Goal: Task Accomplishment & Management: Use online tool/utility

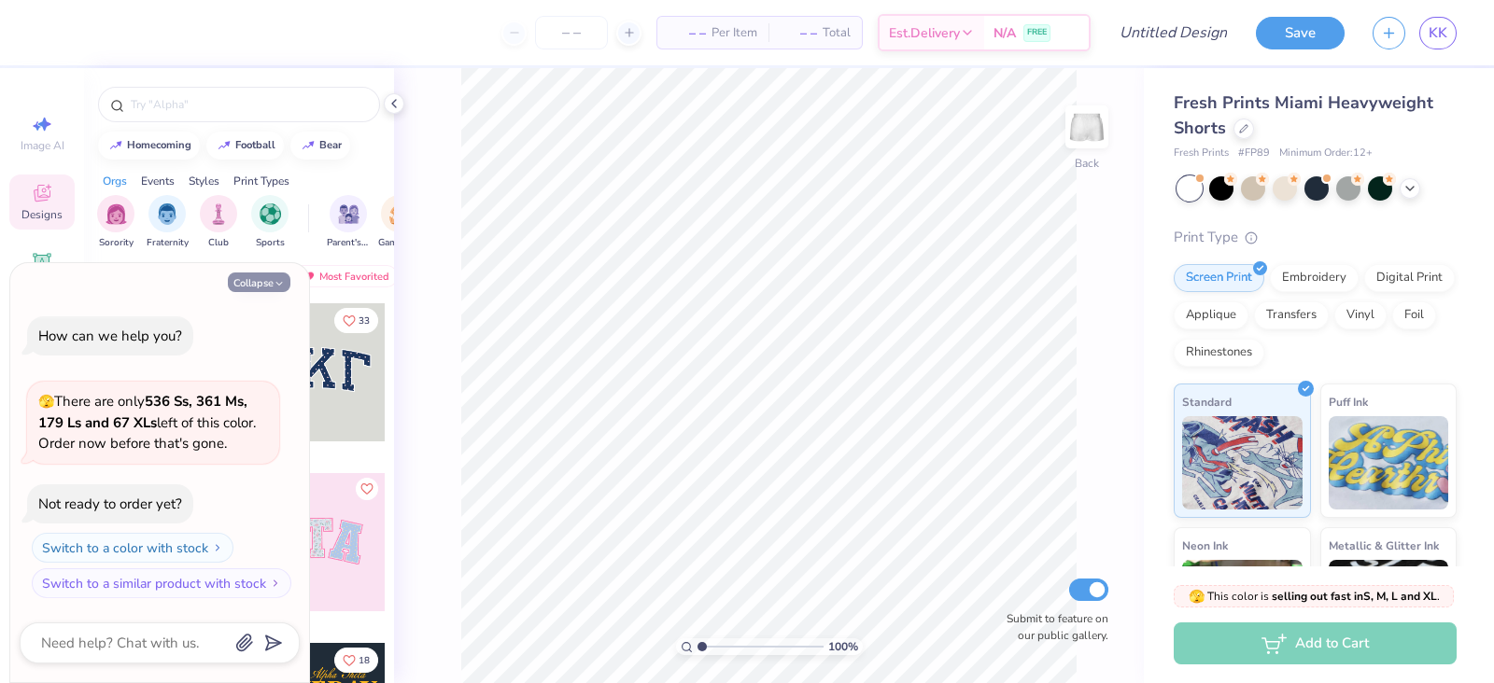
click at [282, 288] on button "Collapse" at bounding box center [259, 283] width 63 height 20
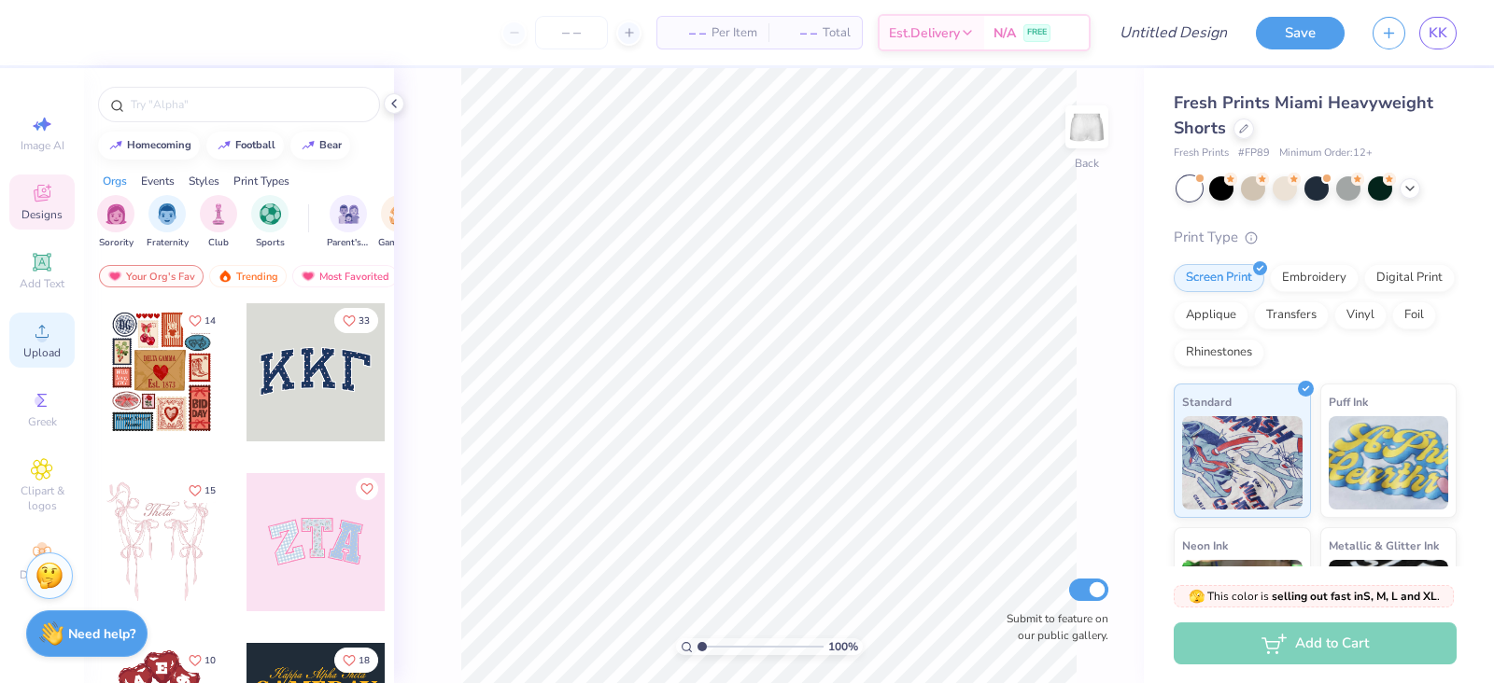
click at [42, 371] on div "Image AI Designs Add Text Upload Greek Clipart & logos Decorate" at bounding box center [41, 347] width 65 height 485
click at [39, 343] on circle at bounding box center [41, 337] width 10 height 10
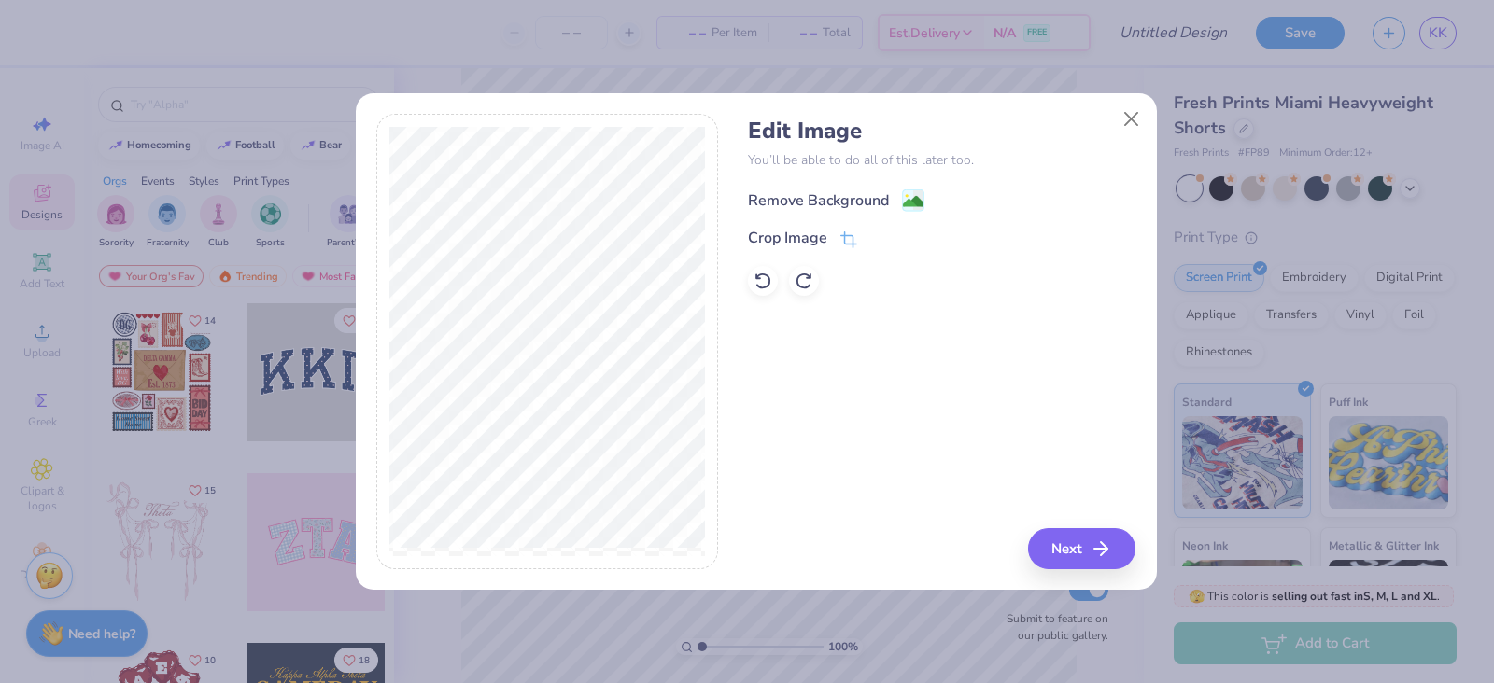
click at [806, 198] on div "Remove Background" at bounding box center [818, 201] width 141 height 22
click at [1083, 560] on button "Next" at bounding box center [1084, 548] width 107 height 41
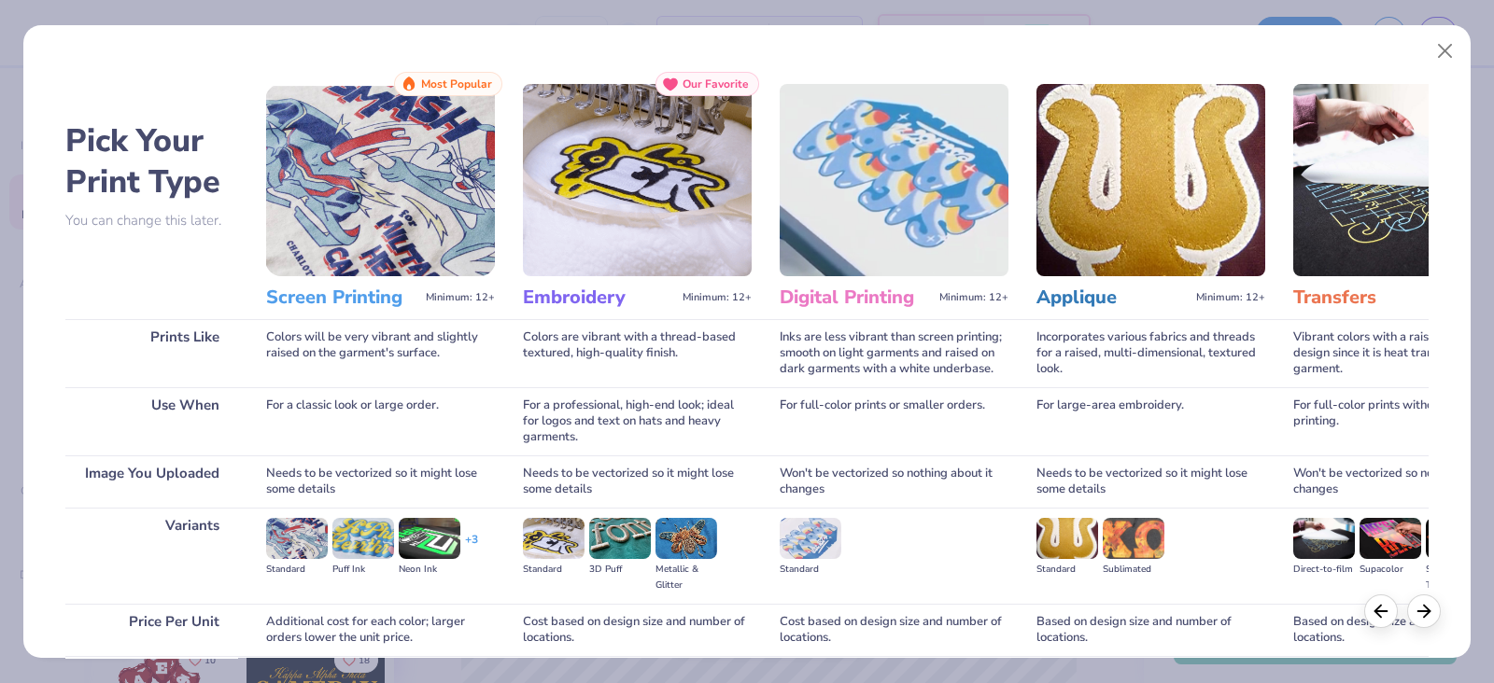
click at [353, 296] on h3 "Screen Printing" at bounding box center [342, 298] width 152 height 24
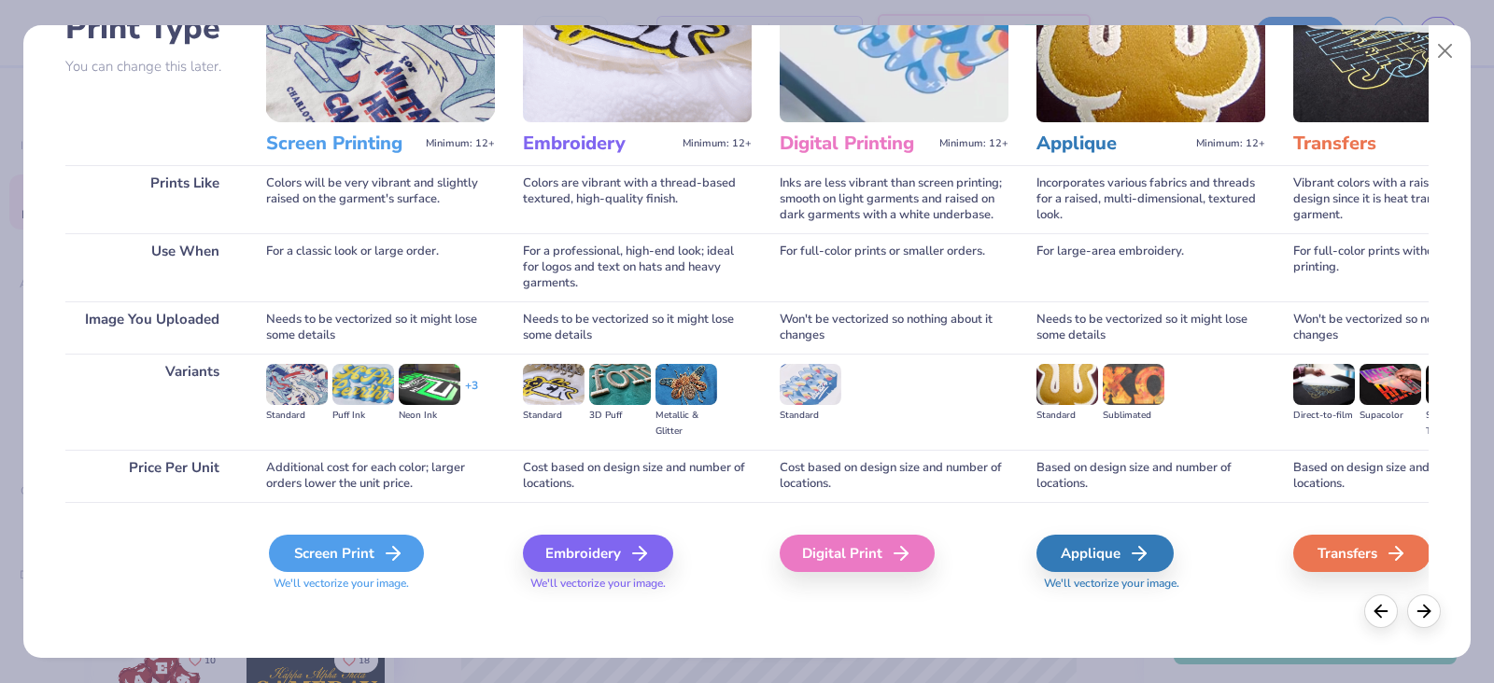
click at [347, 546] on div "Screen Print" at bounding box center [346, 553] width 155 height 37
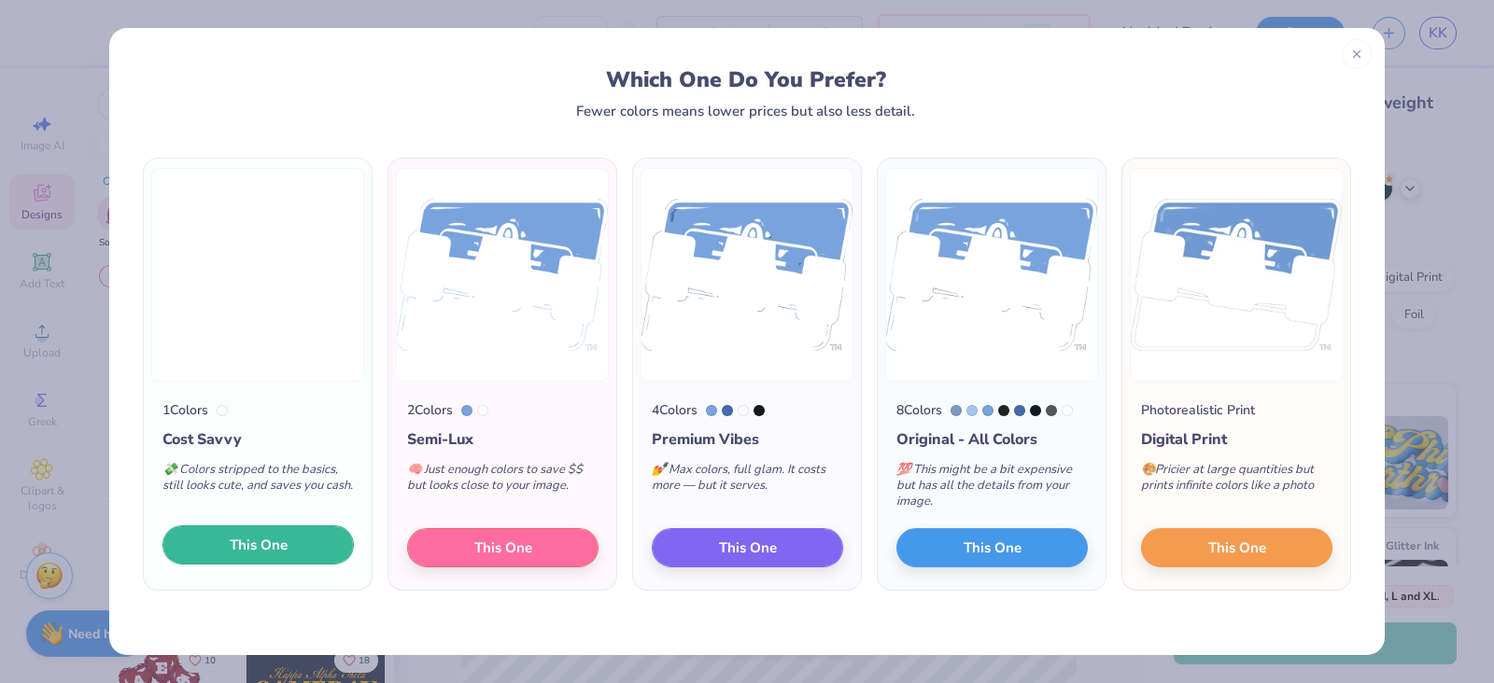
click at [230, 541] on span "This One" at bounding box center [259, 545] width 58 height 21
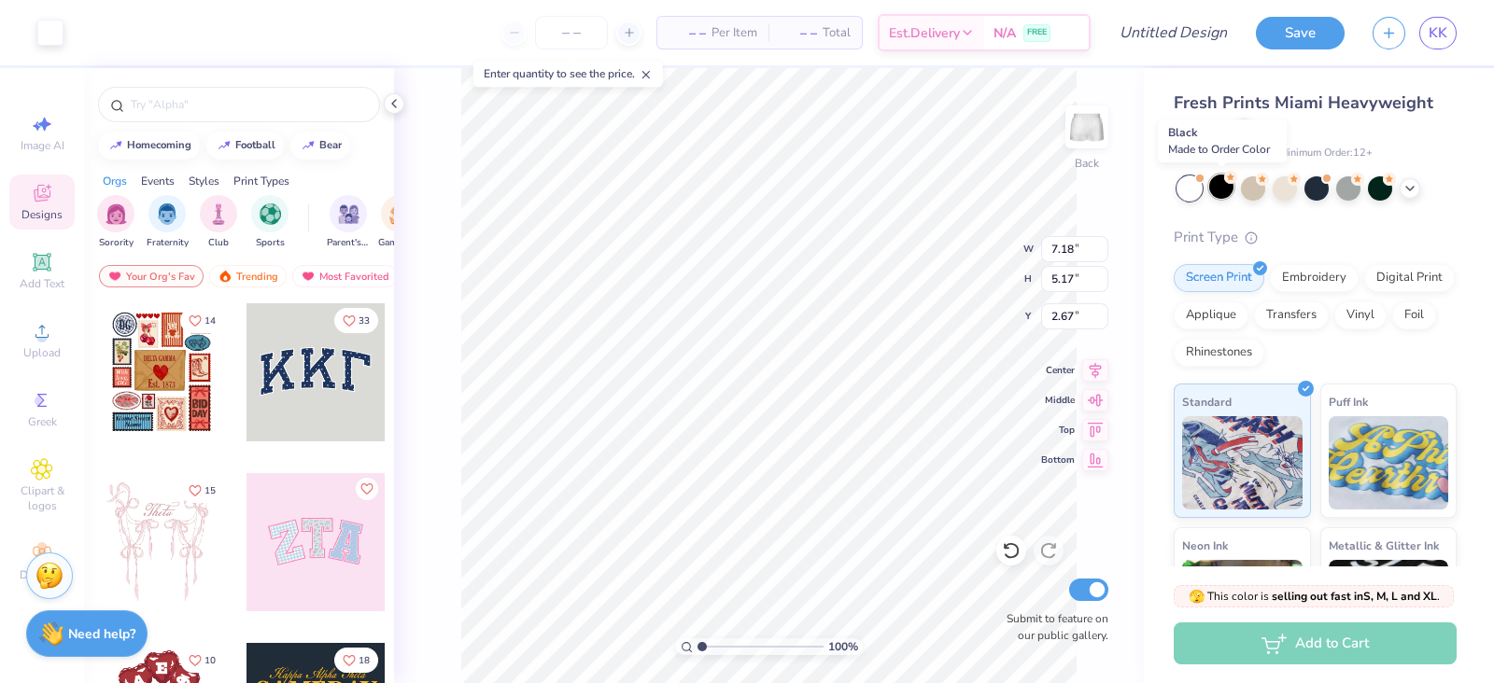
click at [1218, 188] on div at bounding box center [1221, 187] width 24 height 24
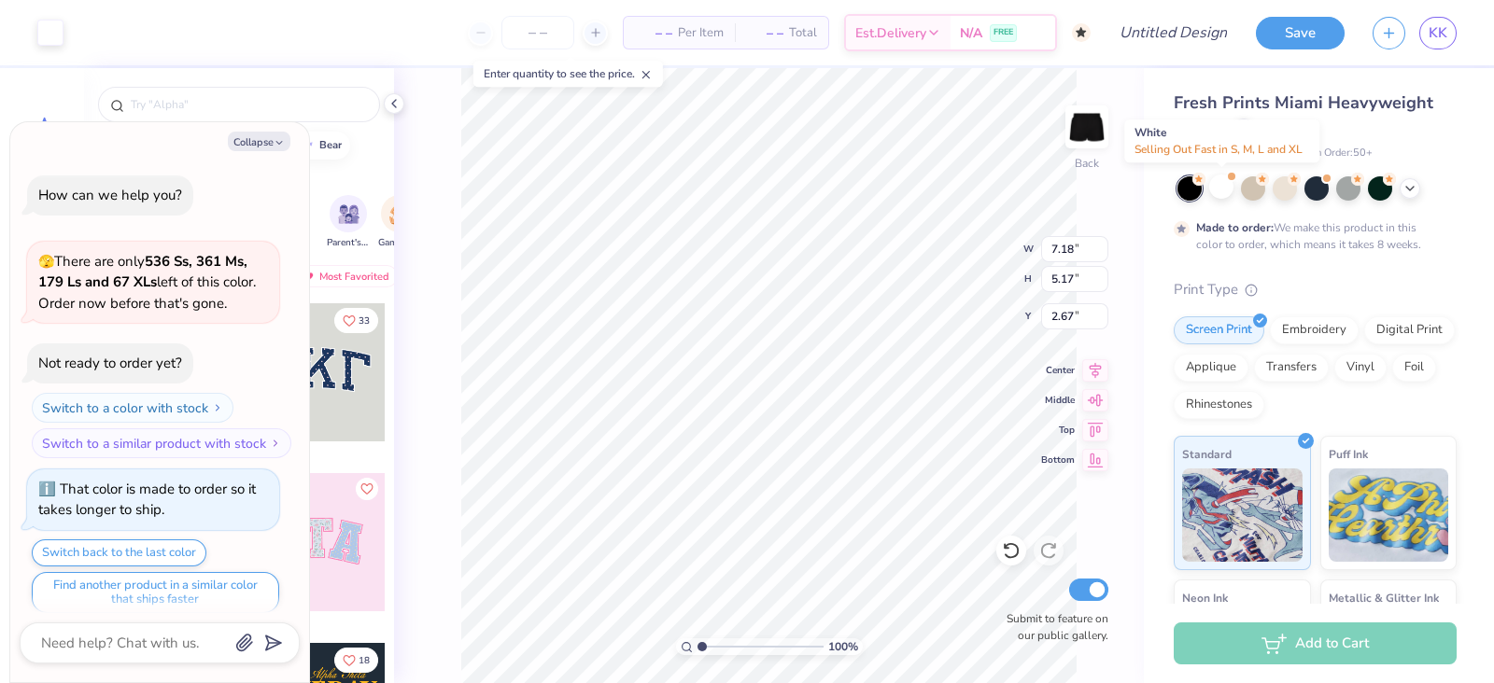
scroll to position [13, 0]
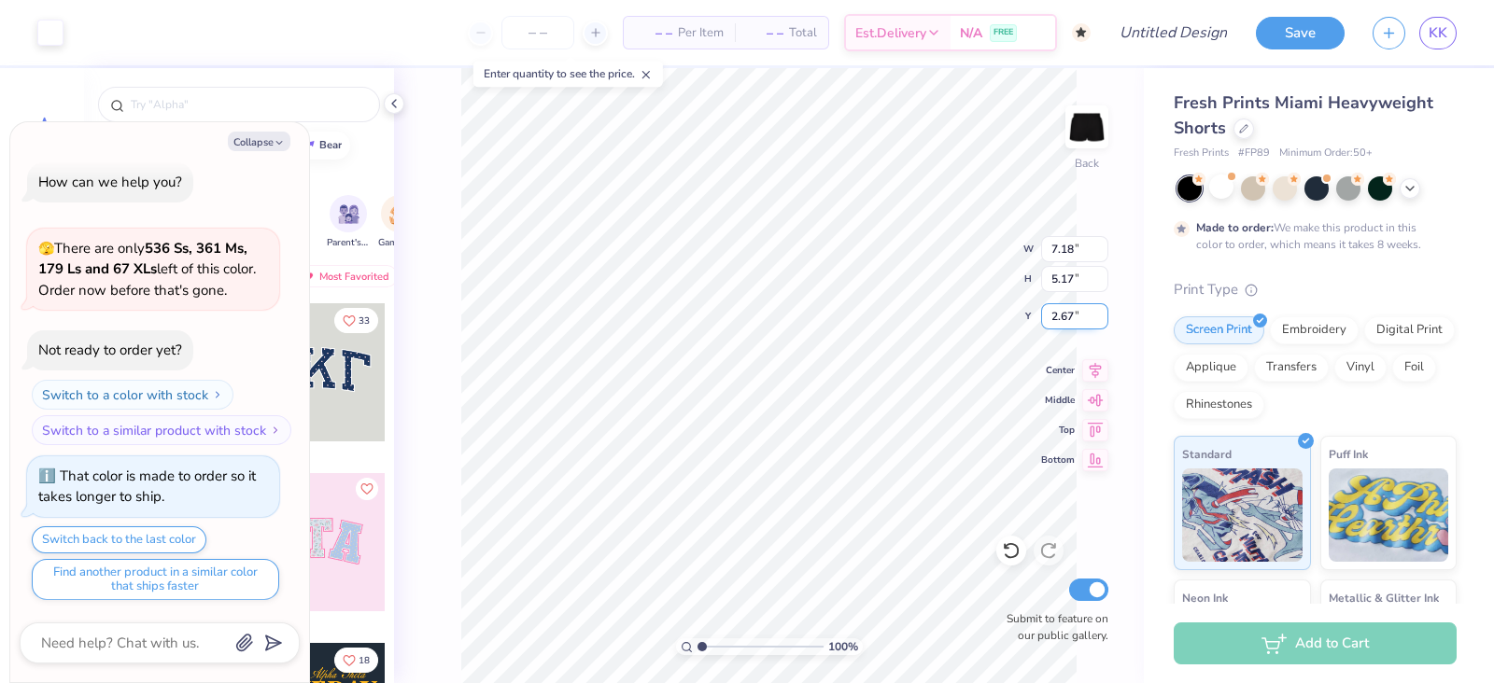
type textarea "x"
type input "3.99"
type input "2.87"
click at [260, 138] on button "Collapse" at bounding box center [259, 142] width 63 height 20
type textarea "x"
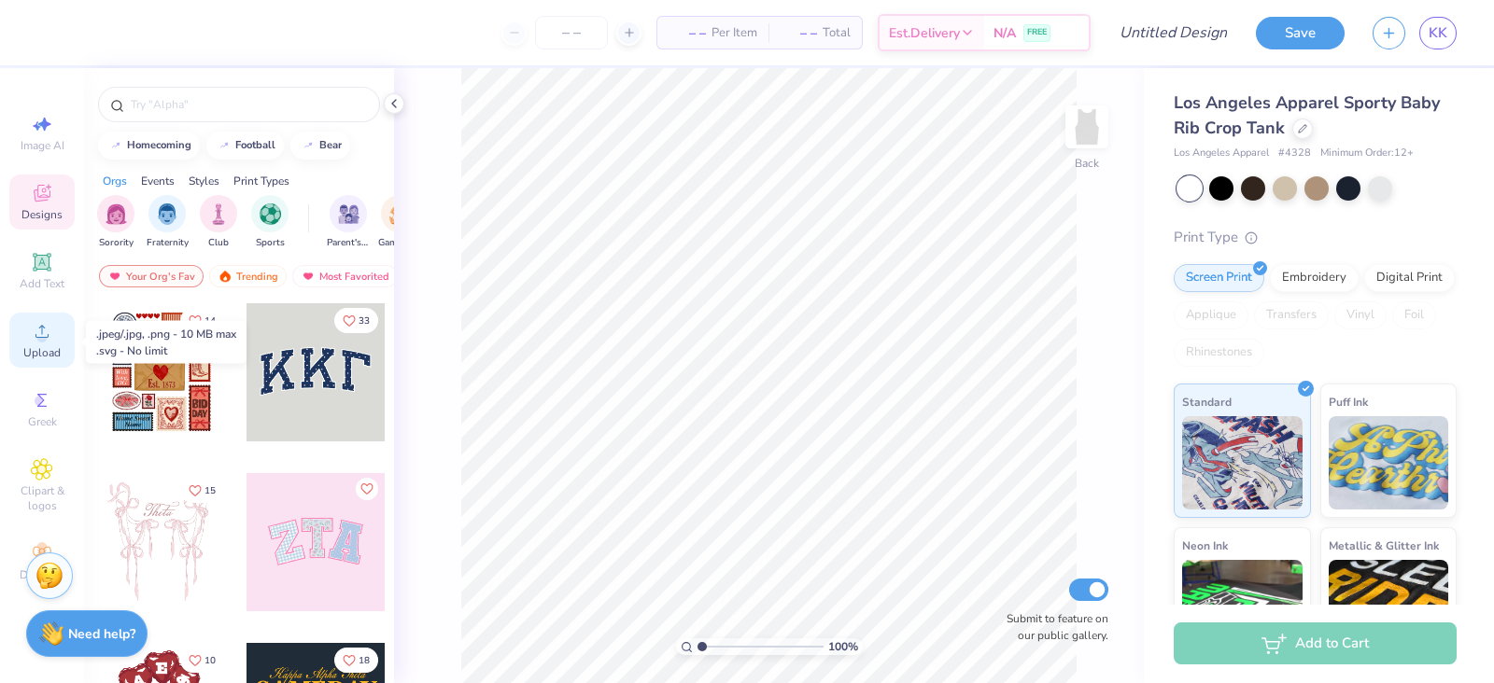
click at [49, 338] on icon at bounding box center [42, 331] width 22 height 22
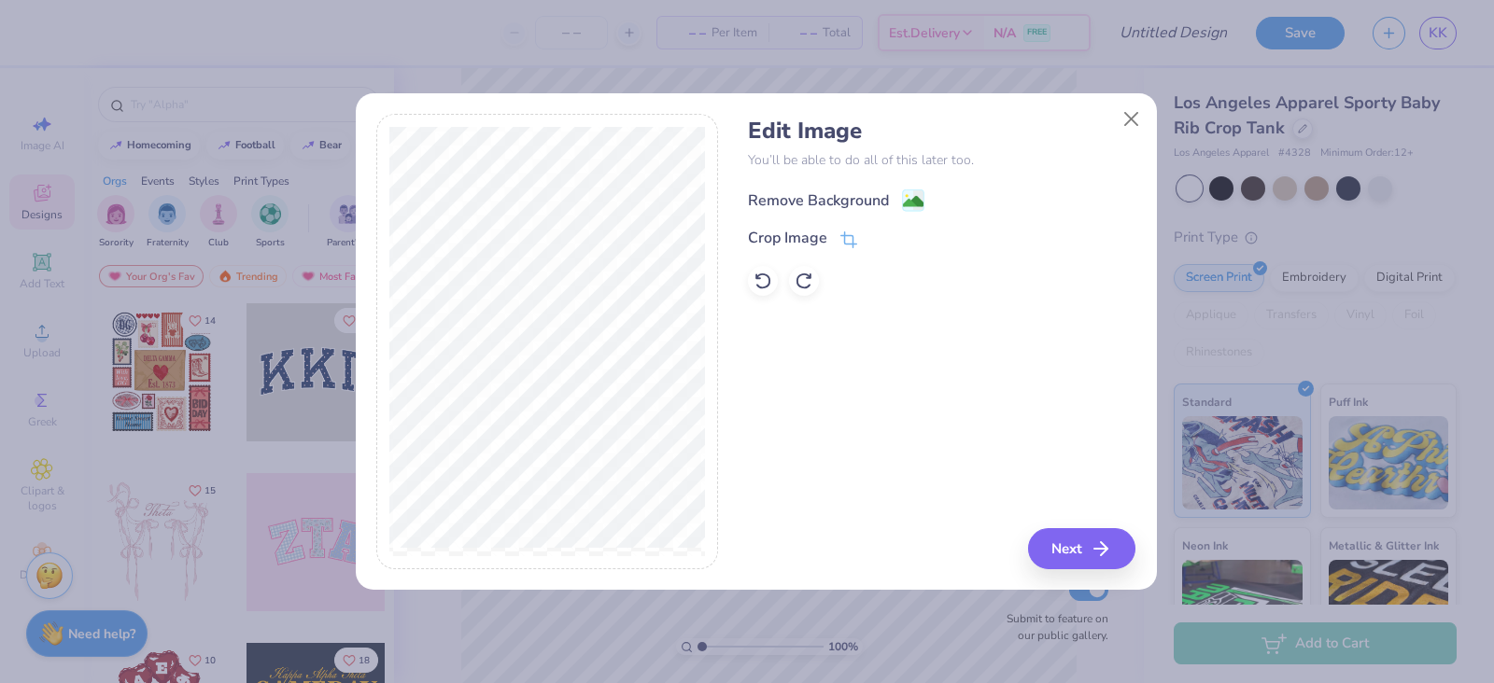
click at [770, 194] on div "Remove Background" at bounding box center [818, 201] width 141 height 22
click at [1063, 564] on button "Next" at bounding box center [1084, 548] width 107 height 41
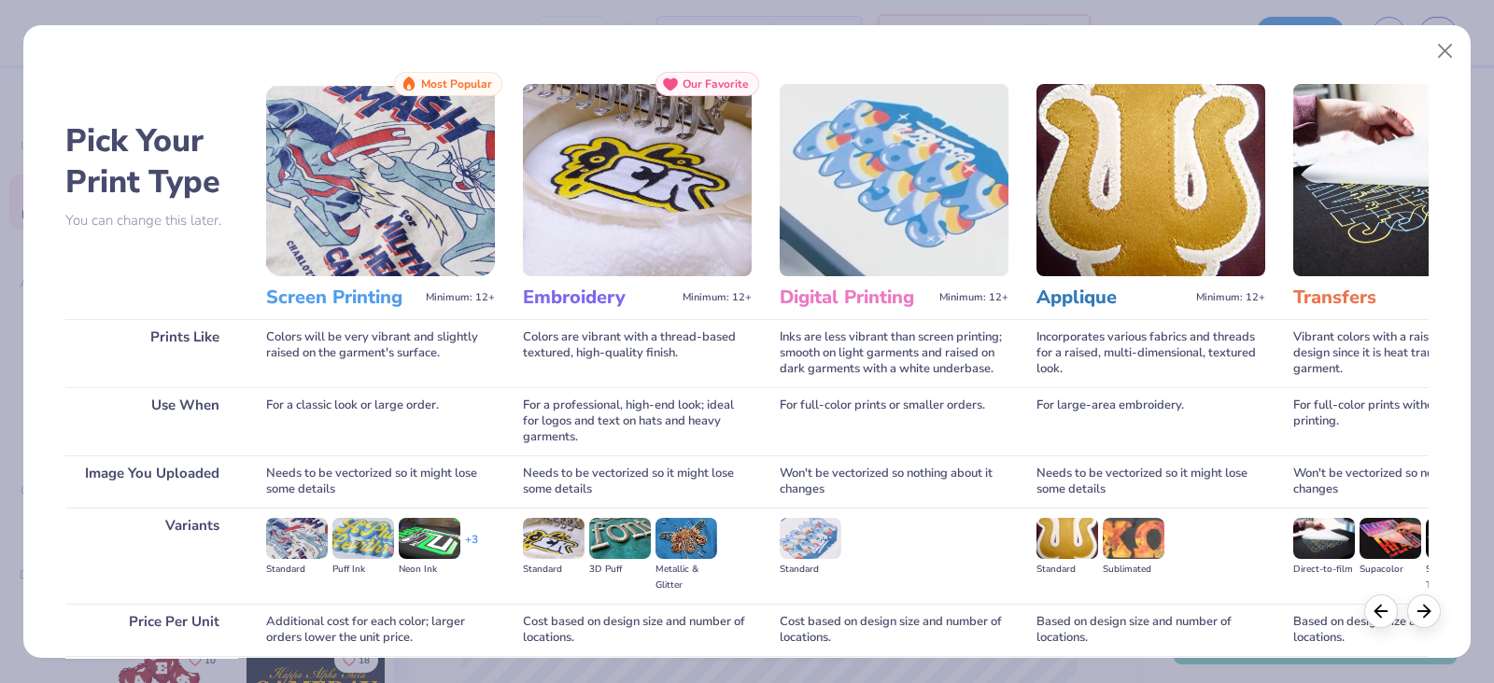
scroll to position [154, 0]
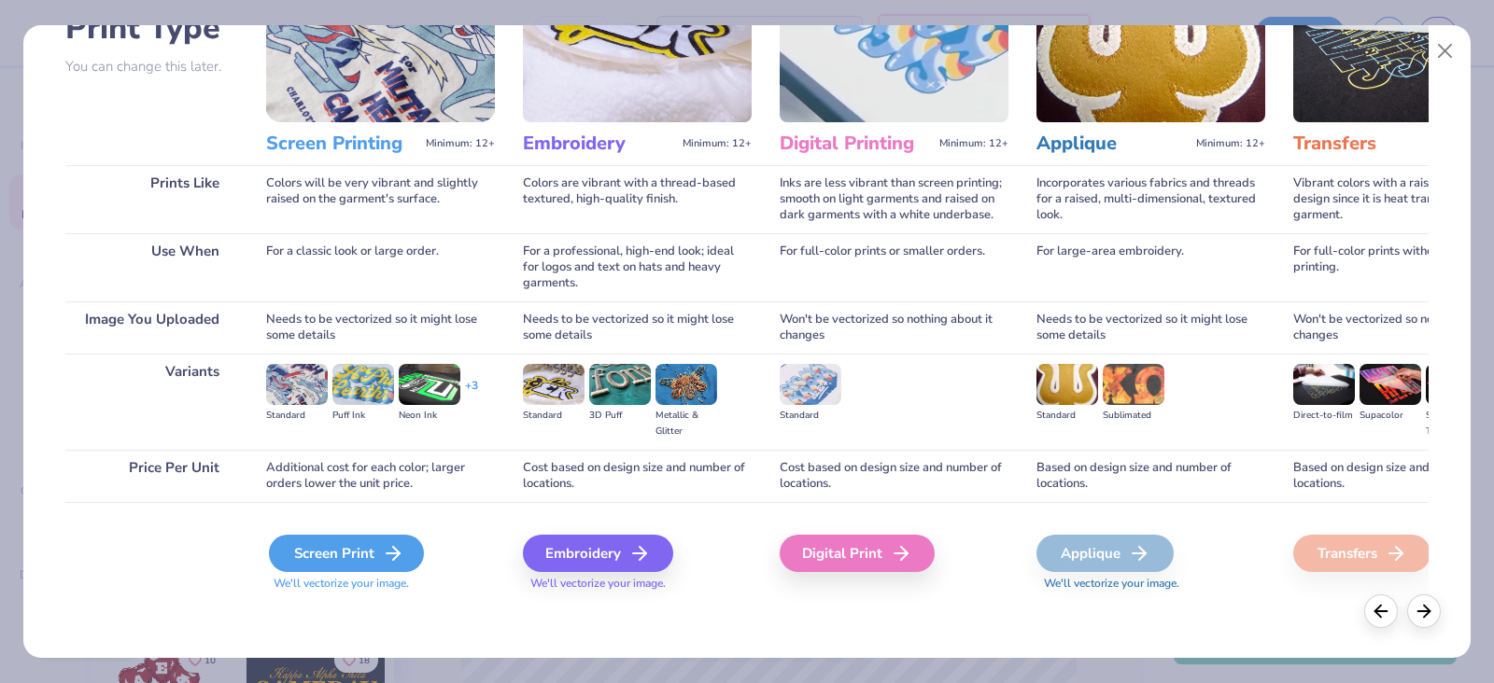
click at [308, 553] on div "Screen Print" at bounding box center [346, 553] width 155 height 37
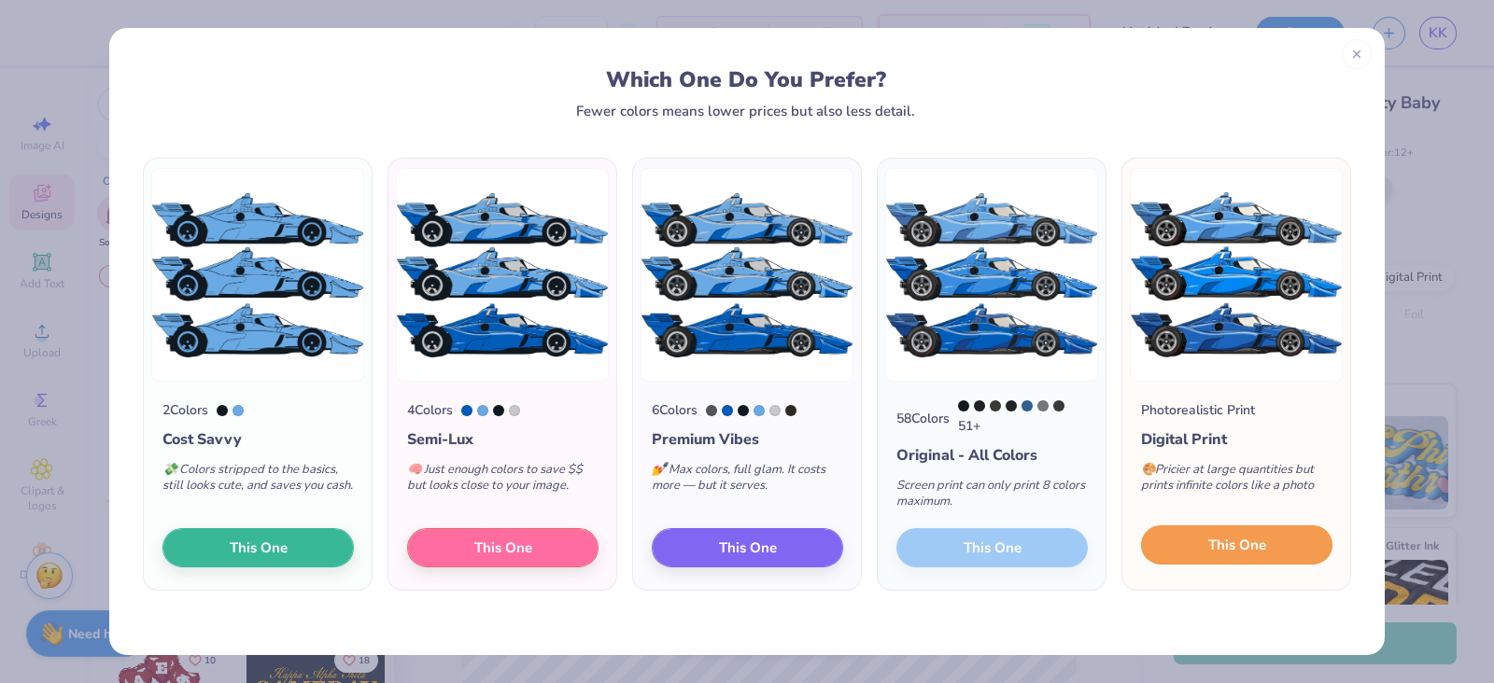
click at [1266, 547] on button "This One" at bounding box center [1236, 545] width 191 height 39
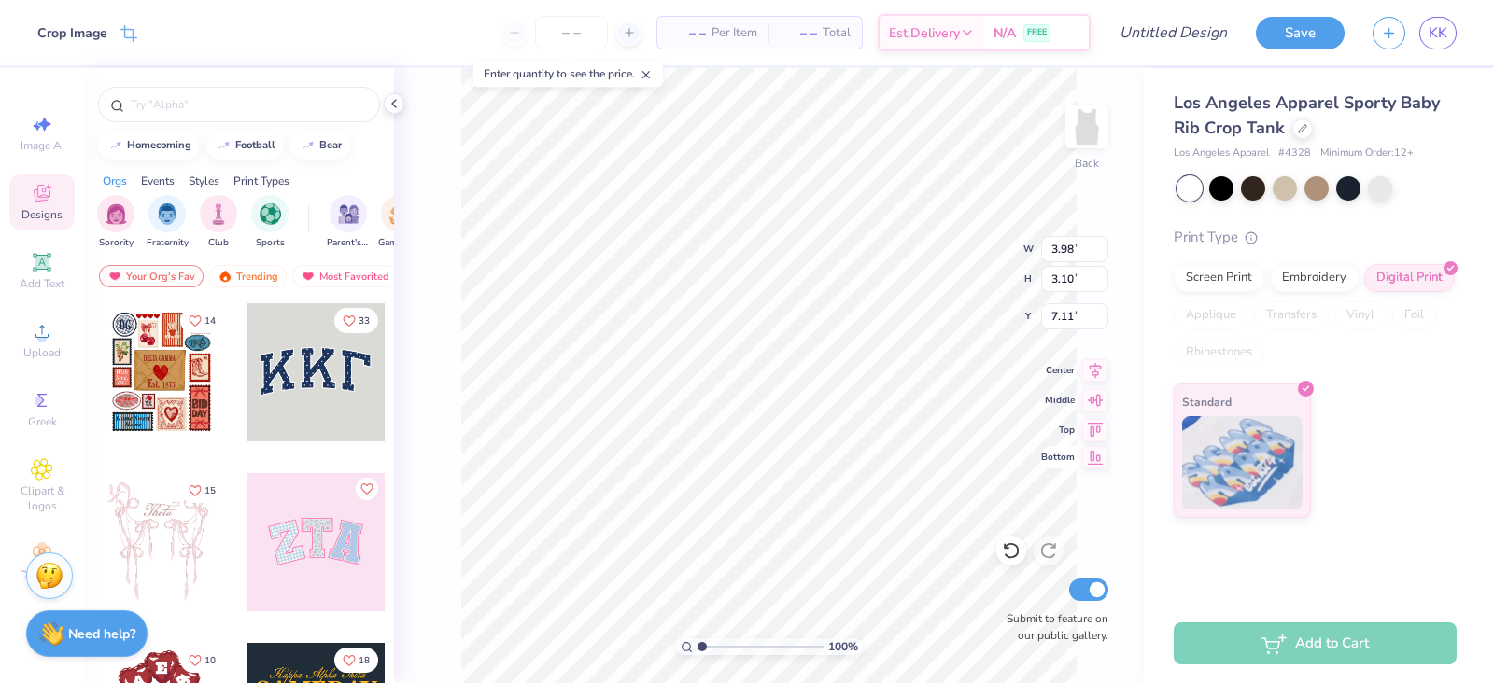
type input "3.98"
type input "3.10"
type input "0.50"
click at [977, 257] on div "100 % Back W 3.98 3.98 " H 3.10 3.10 " Y 0.50 0.50 " Center Middle Top Bottom S…" at bounding box center [769, 375] width 750 height 615
type input "2.18"
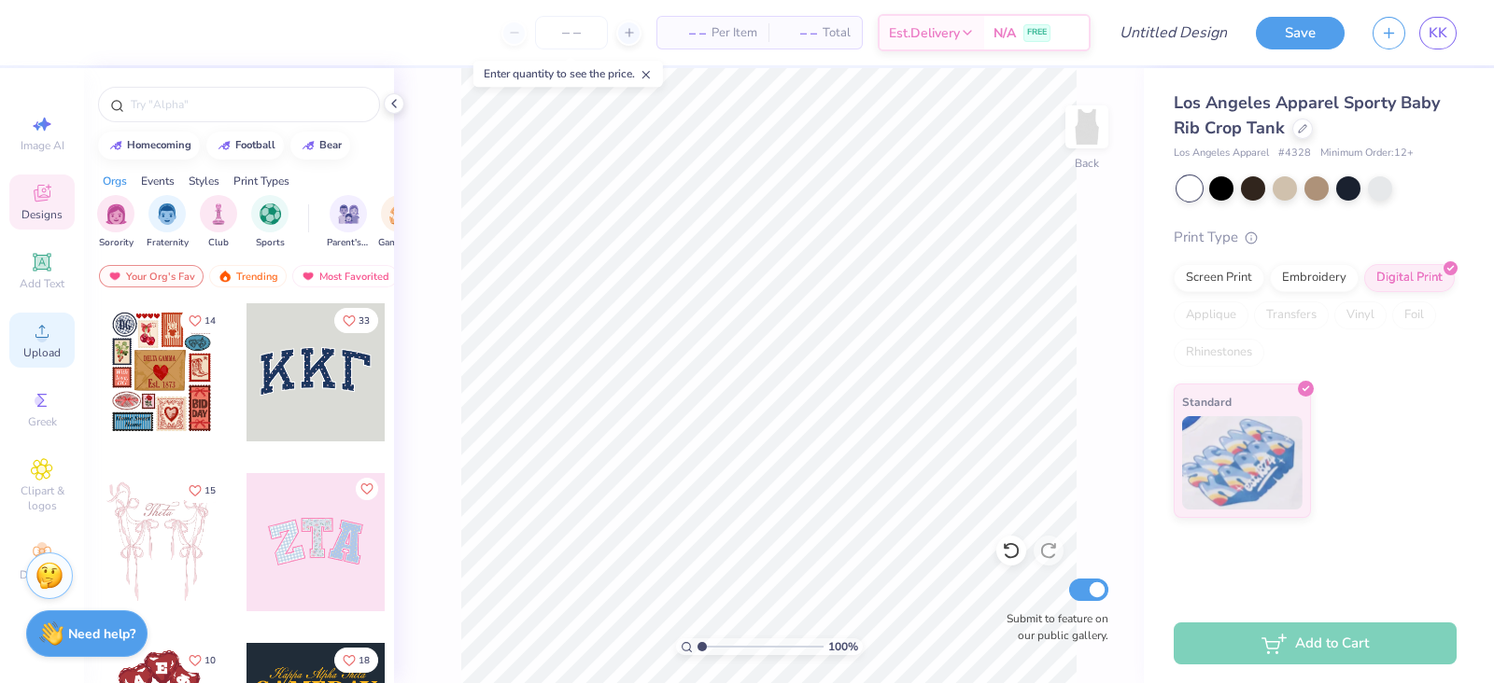
click at [27, 353] on span "Upload" at bounding box center [41, 352] width 37 height 15
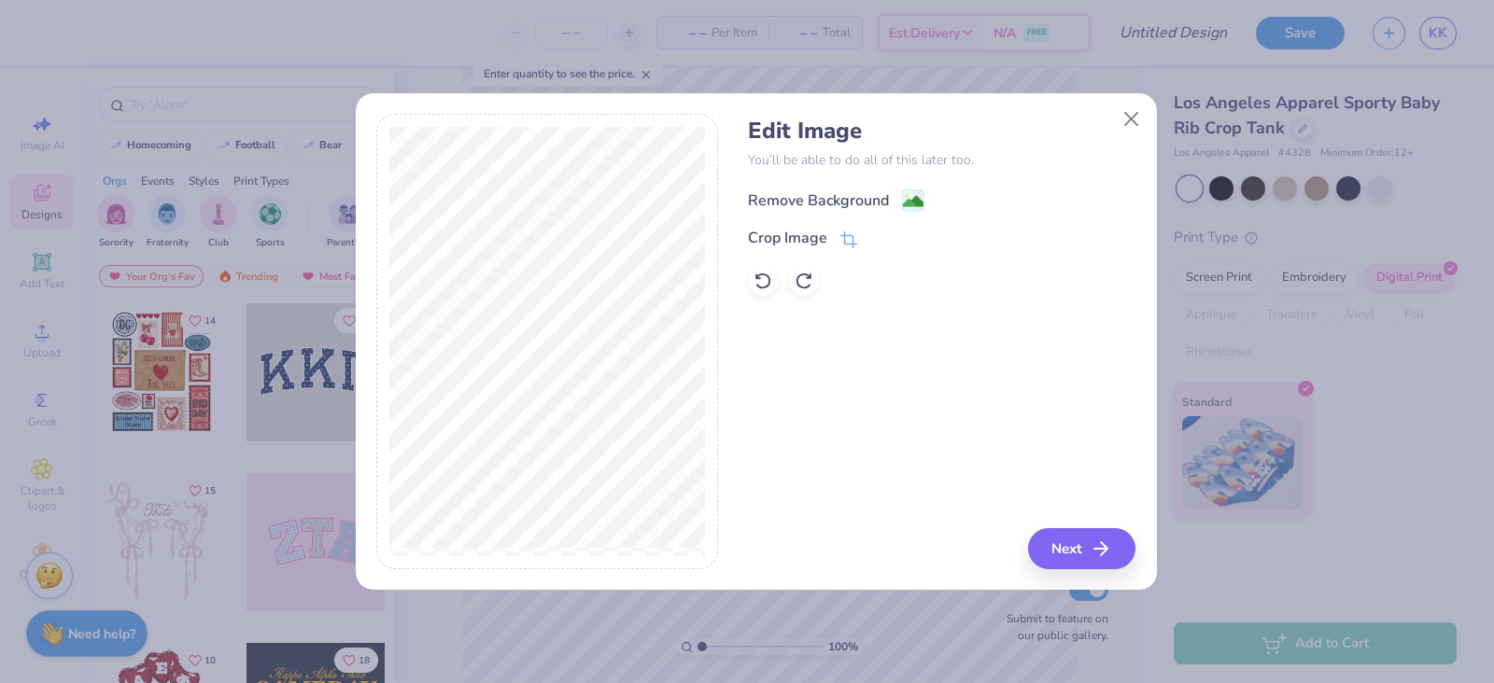
click at [752, 199] on div "Remove Background" at bounding box center [818, 201] width 141 height 22
click at [1103, 551] on icon "button" at bounding box center [1106, 549] width 22 height 22
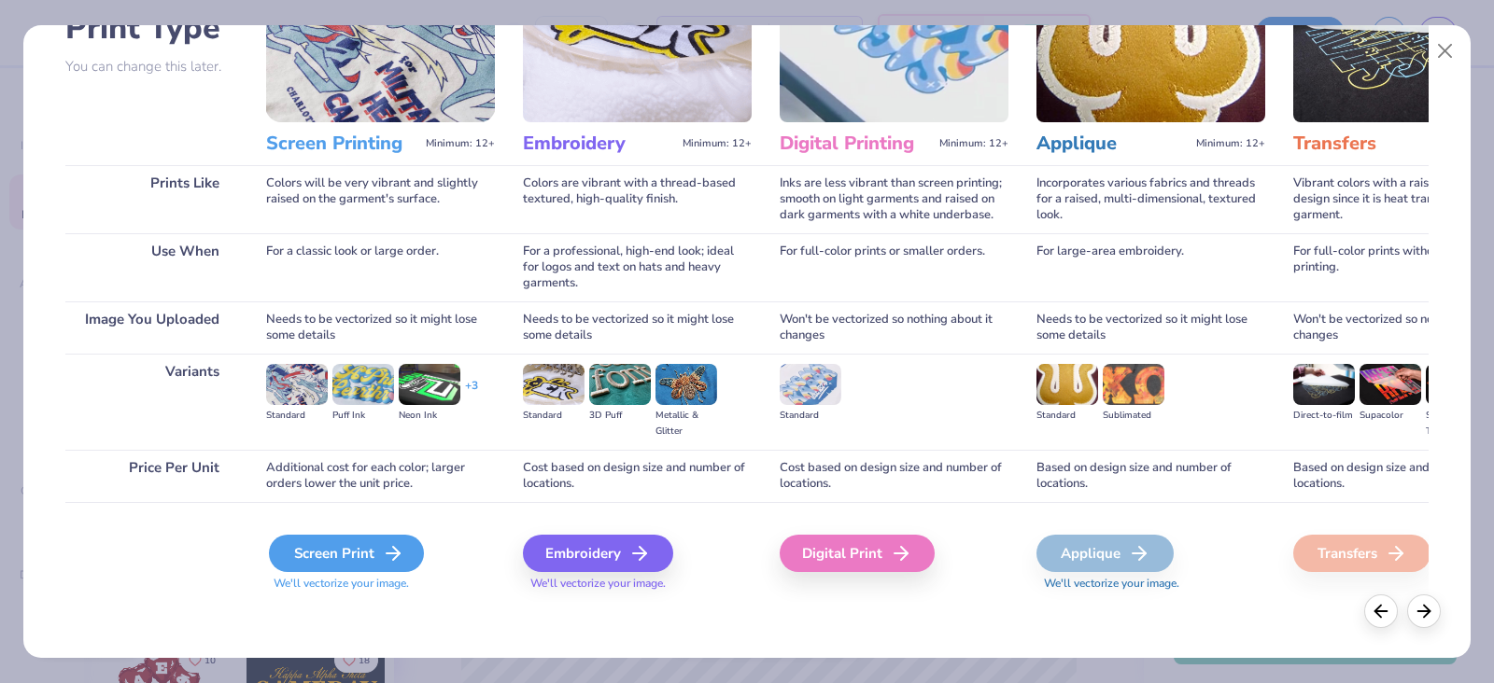
click at [355, 548] on div "Screen Print" at bounding box center [346, 553] width 155 height 37
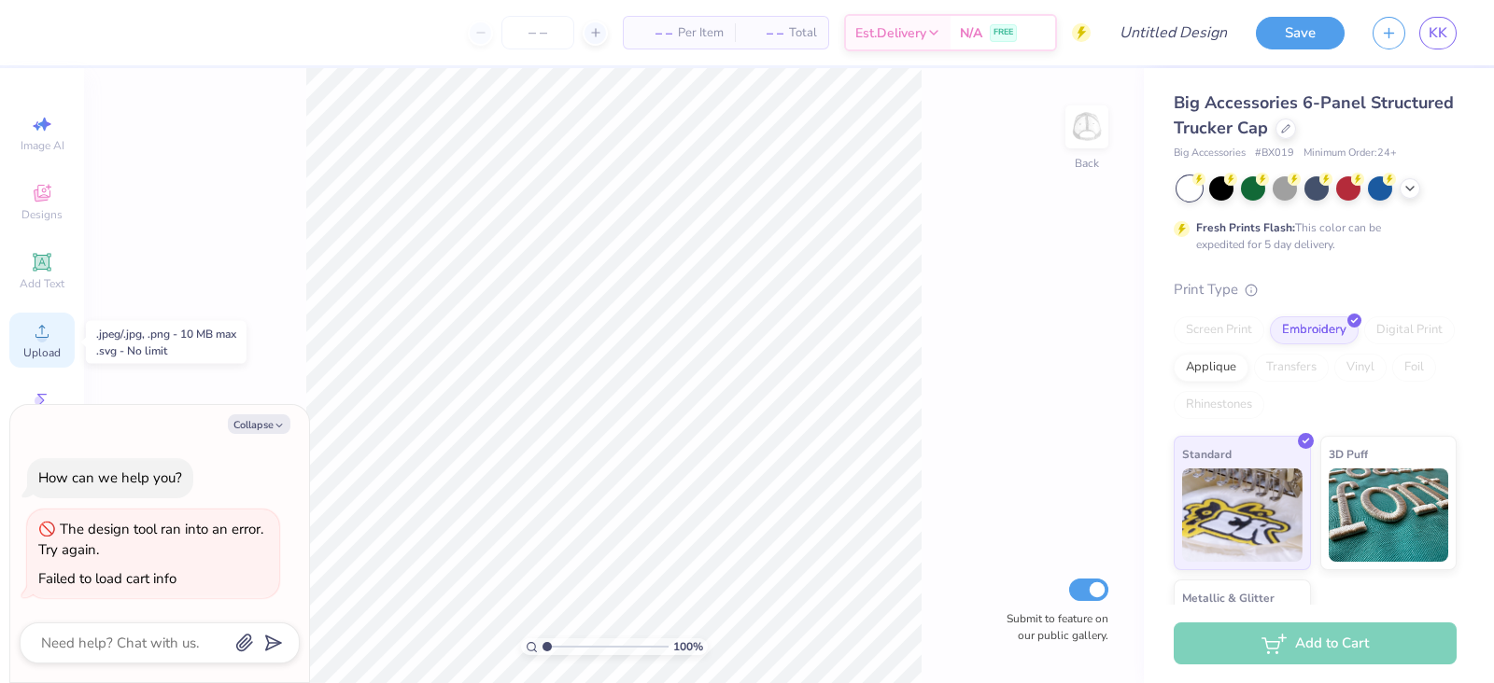
click at [31, 319] on div "Upload" at bounding box center [41, 340] width 65 height 55
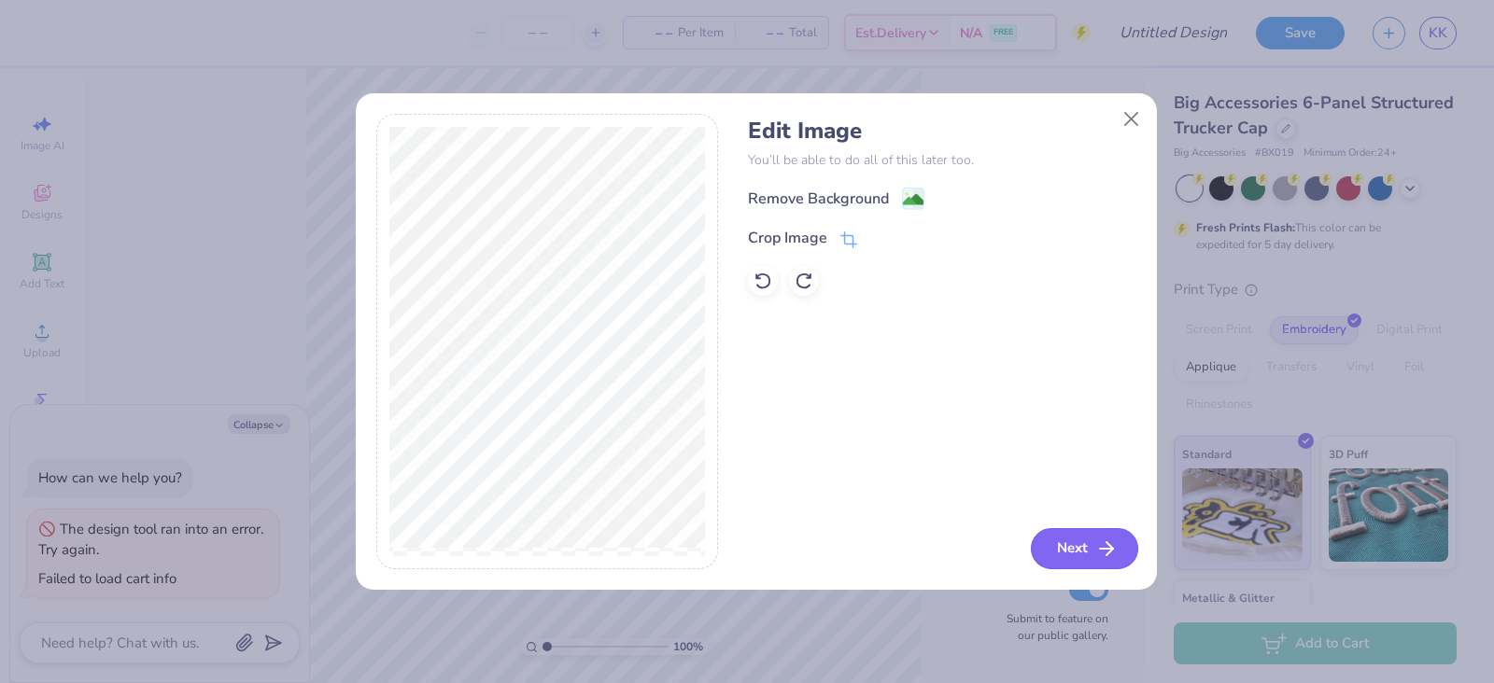
click at [1070, 554] on button "Next" at bounding box center [1084, 548] width 107 height 41
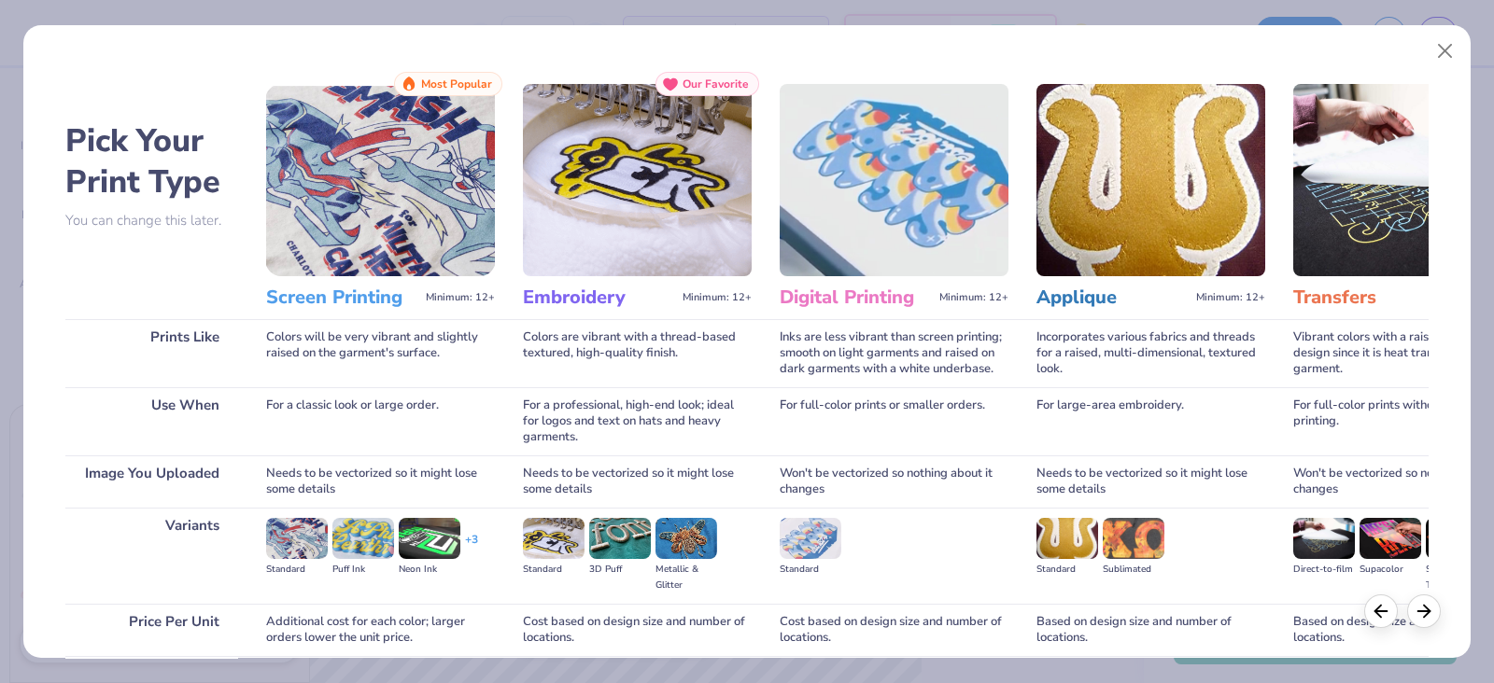
scroll to position [154, 0]
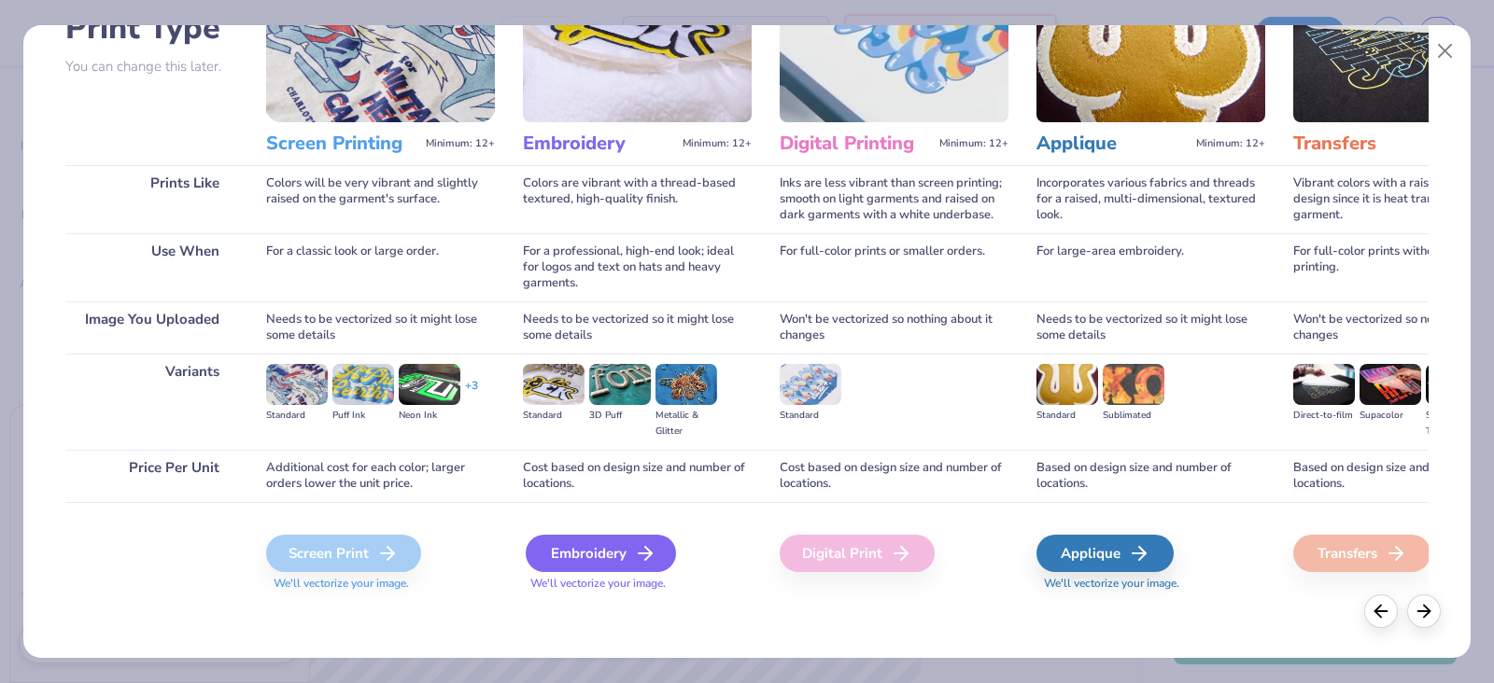
click at [603, 556] on div "Embroidery" at bounding box center [601, 553] width 150 height 37
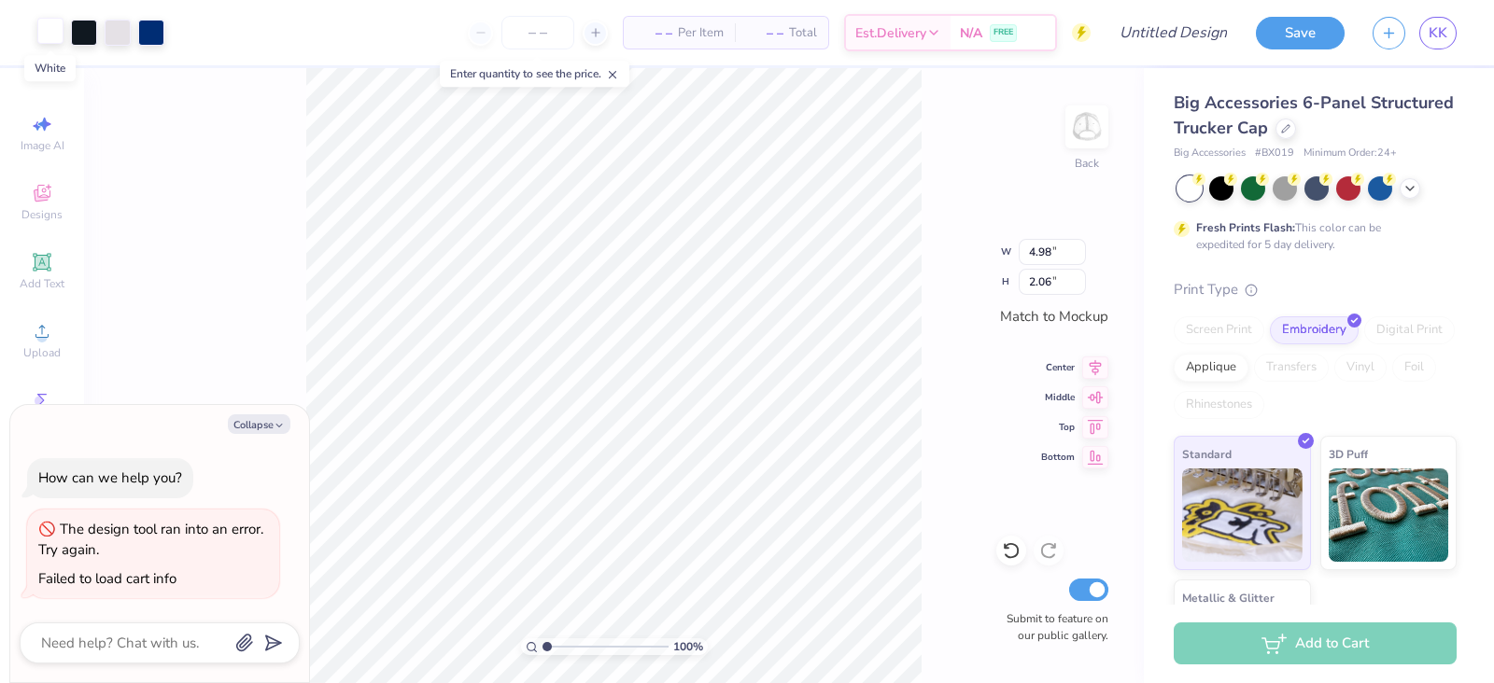
click at [47, 44] on div at bounding box center [50, 31] width 26 height 26
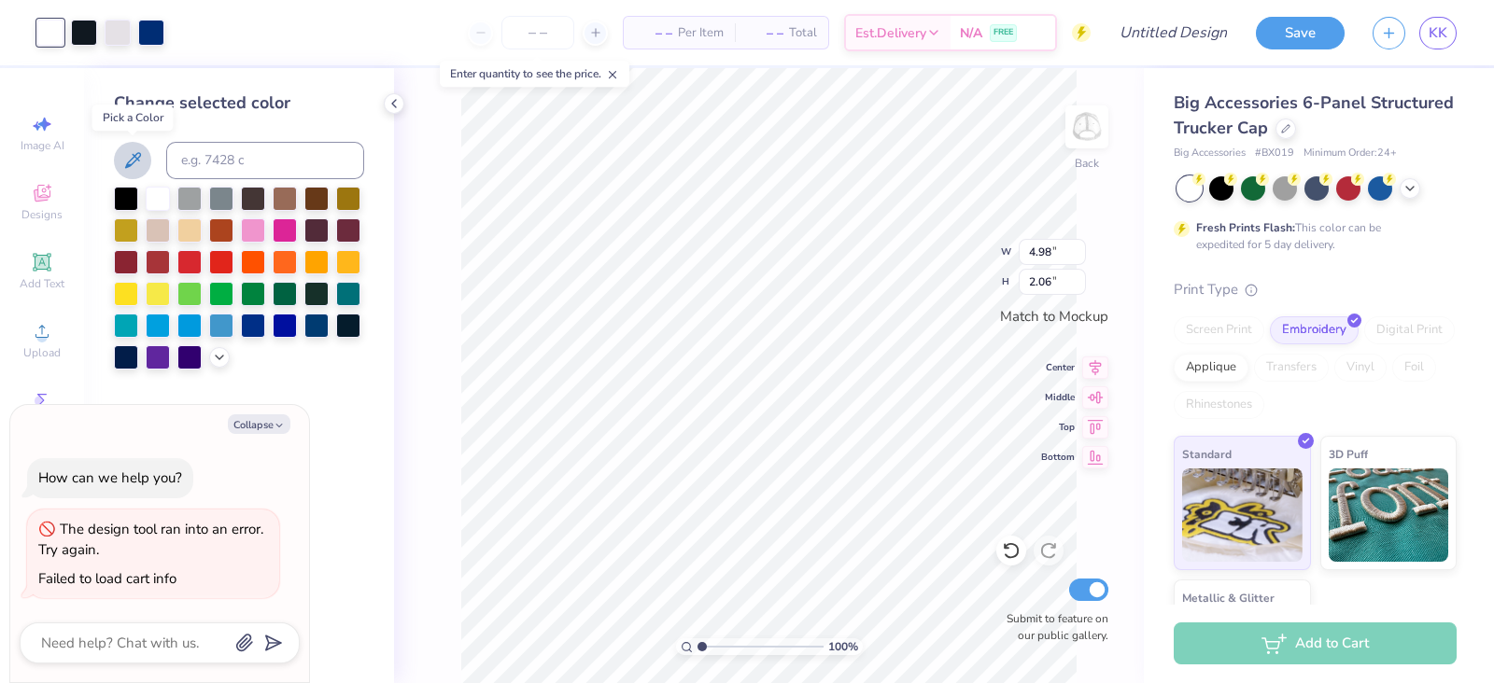
click at [123, 162] on icon at bounding box center [132, 160] width 22 height 22
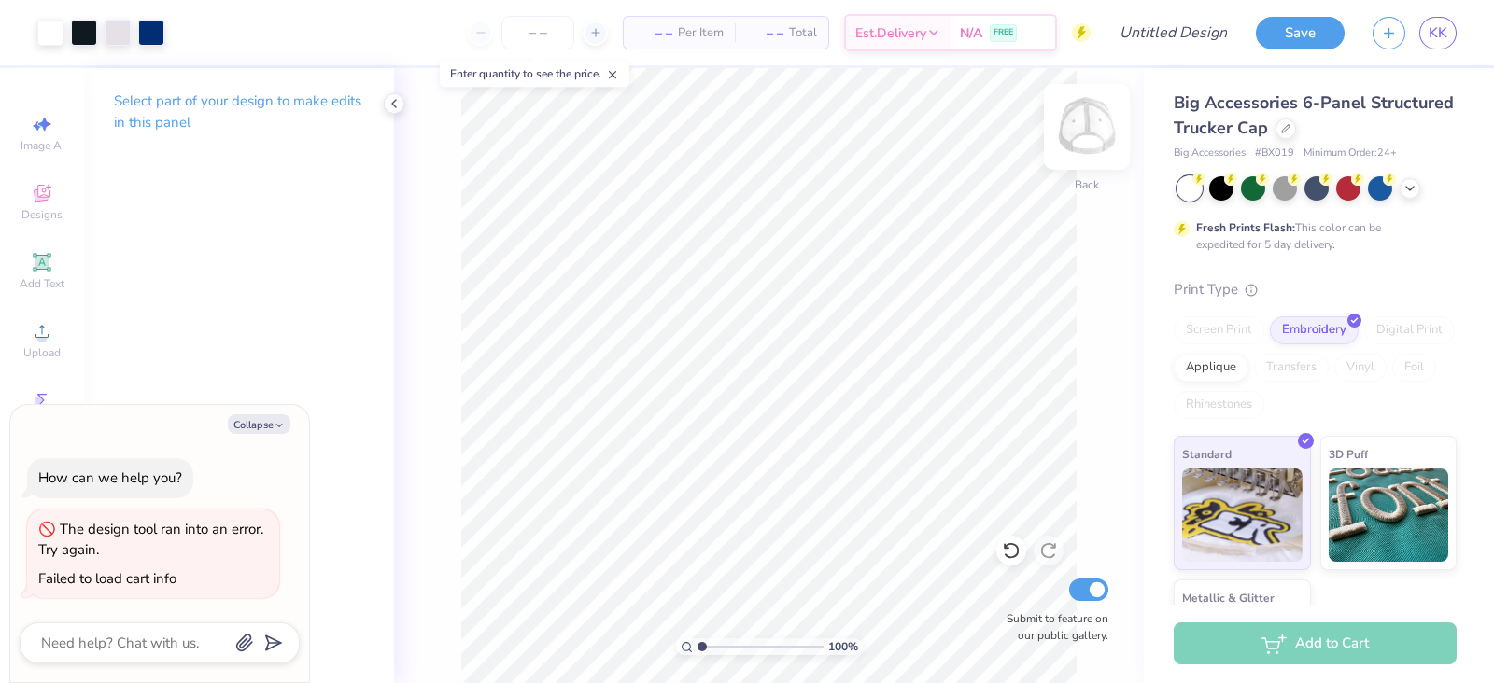
type textarea "x"
